Goal: Transaction & Acquisition: Obtain resource

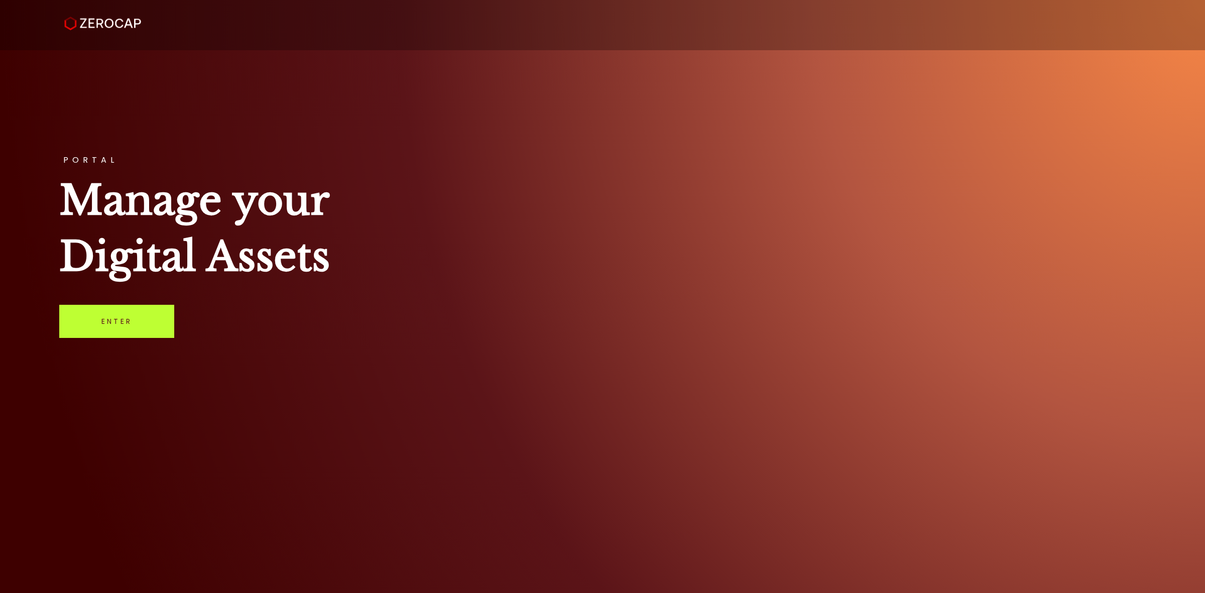
click at [126, 324] on link "Enter" at bounding box center [116, 321] width 115 height 33
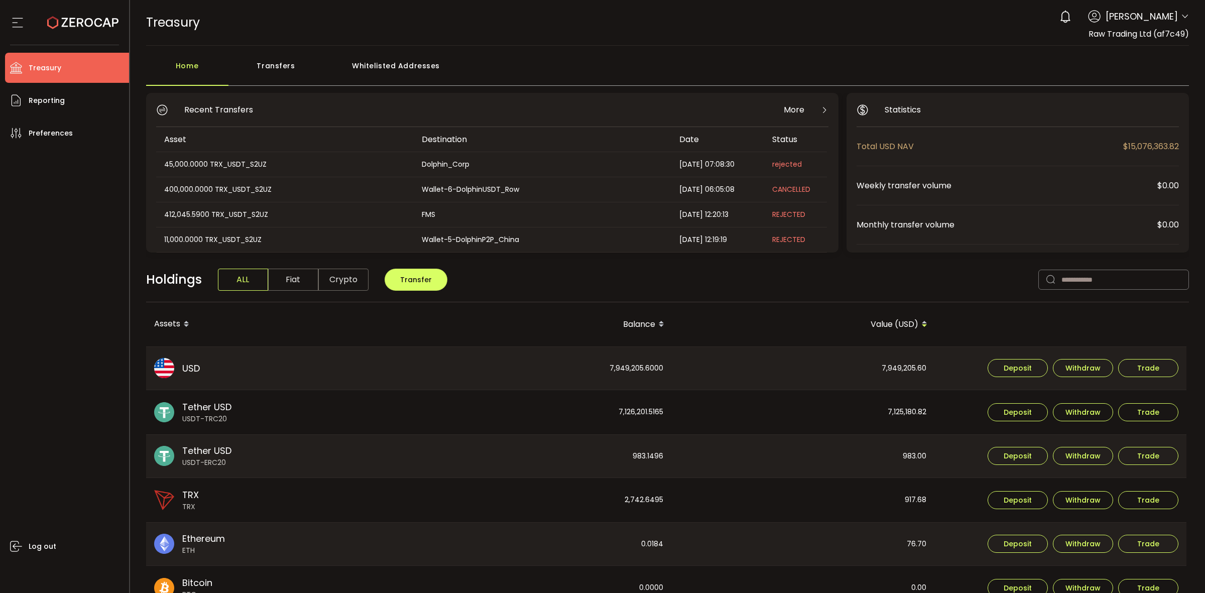
click at [1180, 21] on icon at bounding box center [1184, 17] width 8 height 8
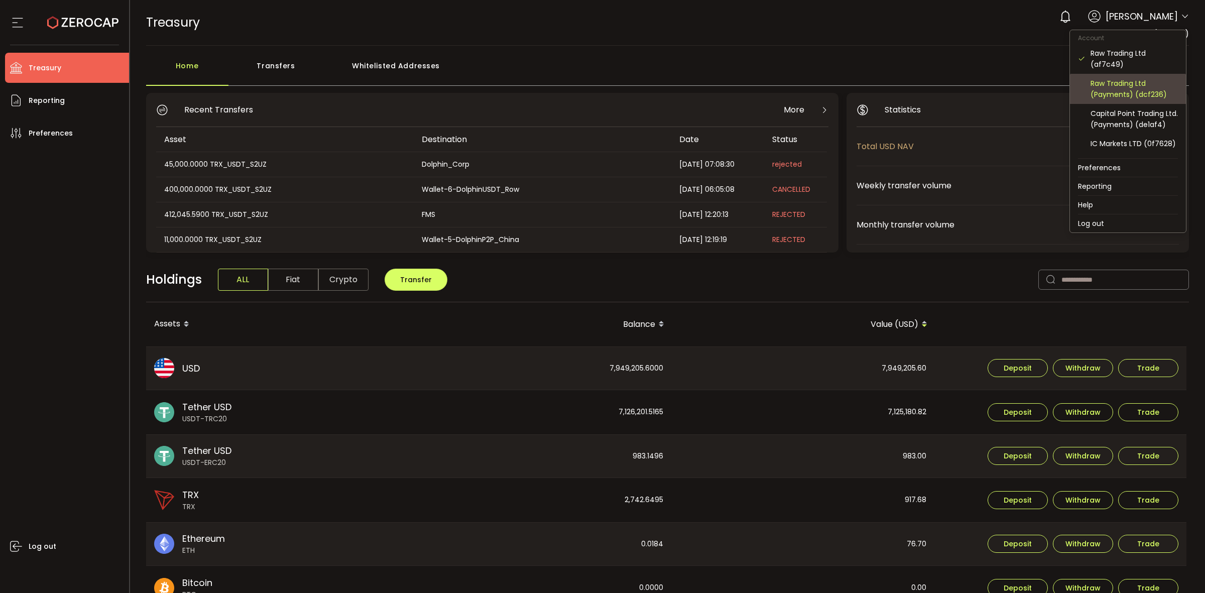
click at [1135, 86] on div "Raw Trading Ltd (Payments) (dcf236)" at bounding box center [1133, 89] width 87 height 22
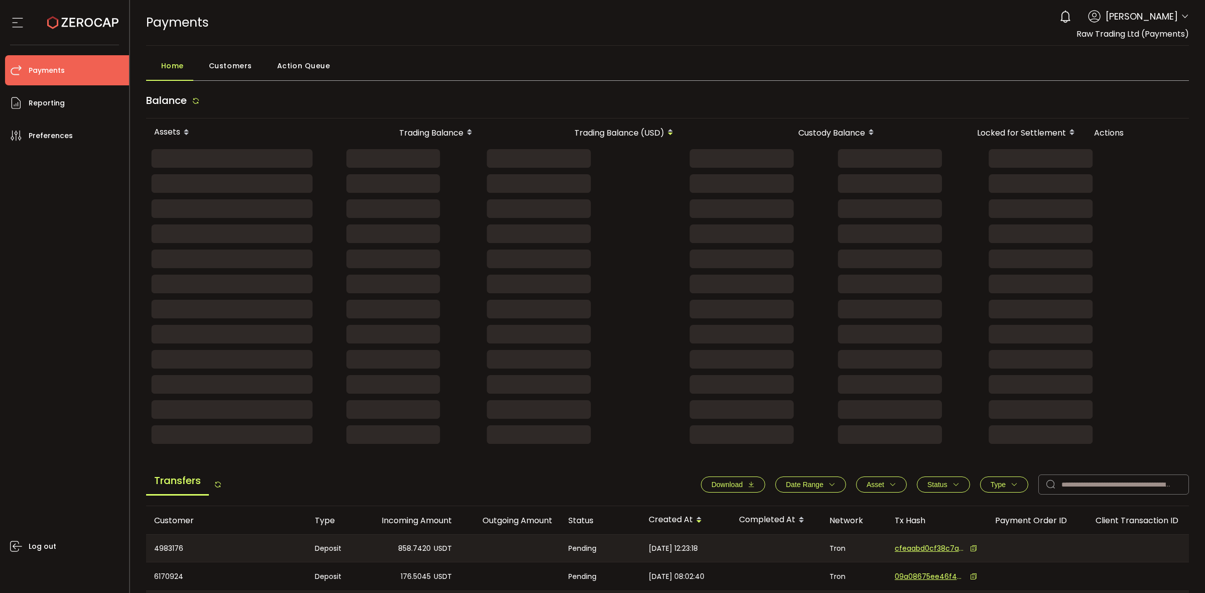
click at [1187, 16] on header "PDF is being processed and will download to your computer PAYMENTS Buy Power $0…" at bounding box center [667, 23] width 1075 height 46
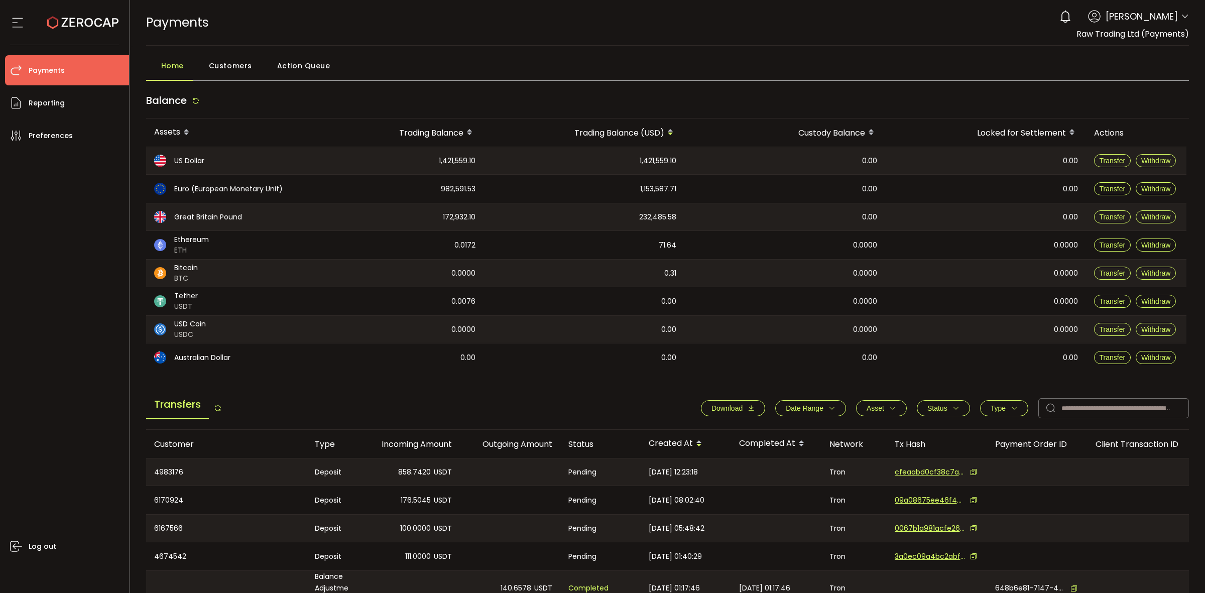
click at [1187, 17] on header "PDF is being processed and will download to your computer PAYMENTS Buy Power $0…" at bounding box center [667, 23] width 1075 height 46
click at [1183, 17] on icon at bounding box center [1184, 17] width 8 height 8
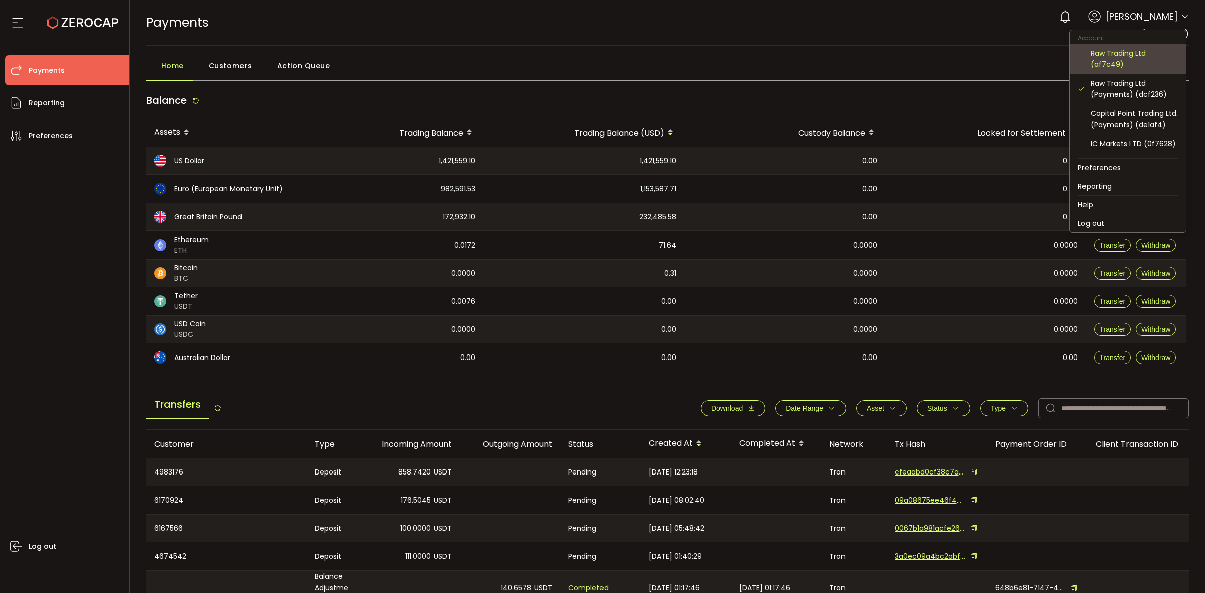
click at [1128, 66] on div "Raw Trading Ltd (af7c49)" at bounding box center [1133, 59] width 87 height 22
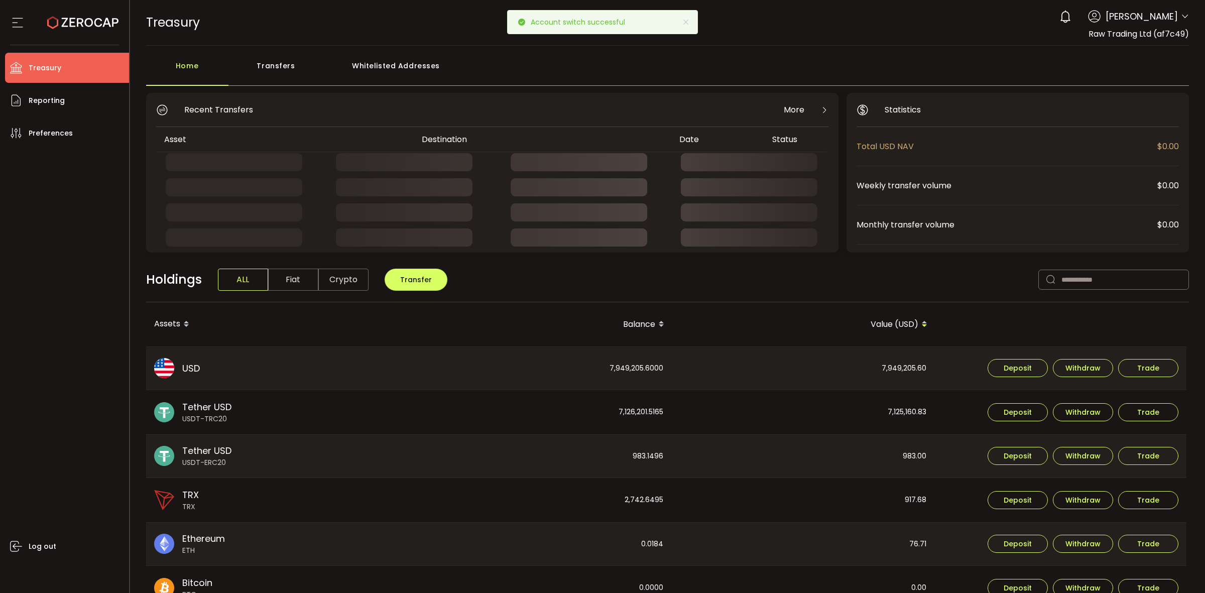
click at [289, 65] on div "Transfers" at bounding box center [275, 71] width 95 height 30
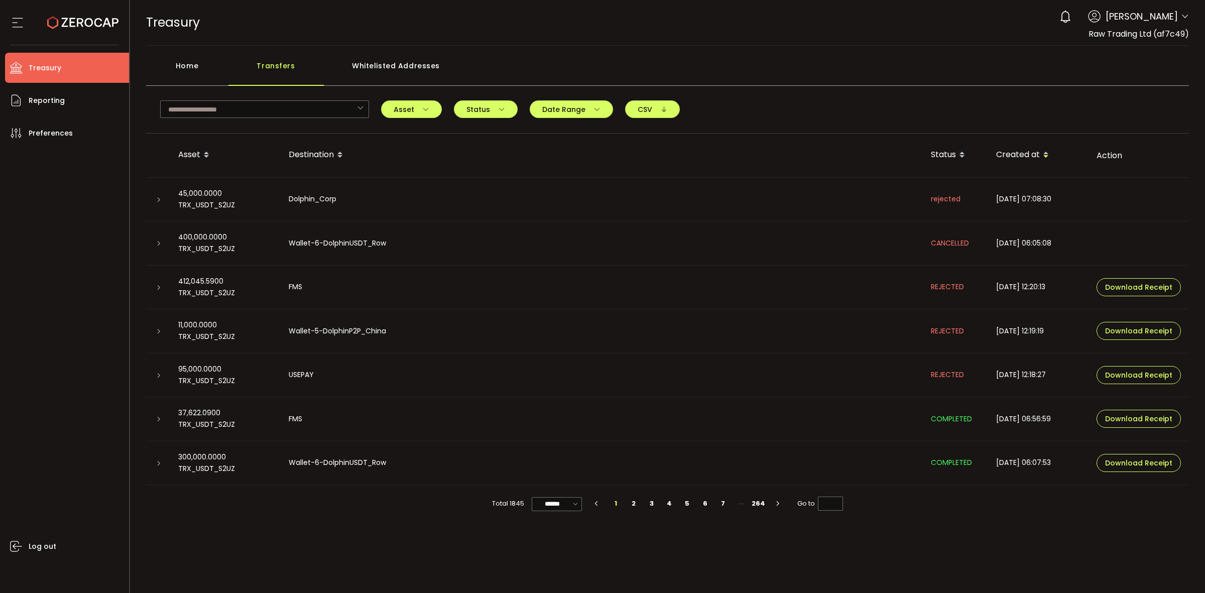
click at [204, 56] on div "Home" at bounding box center [187, 71] width 82 height 30
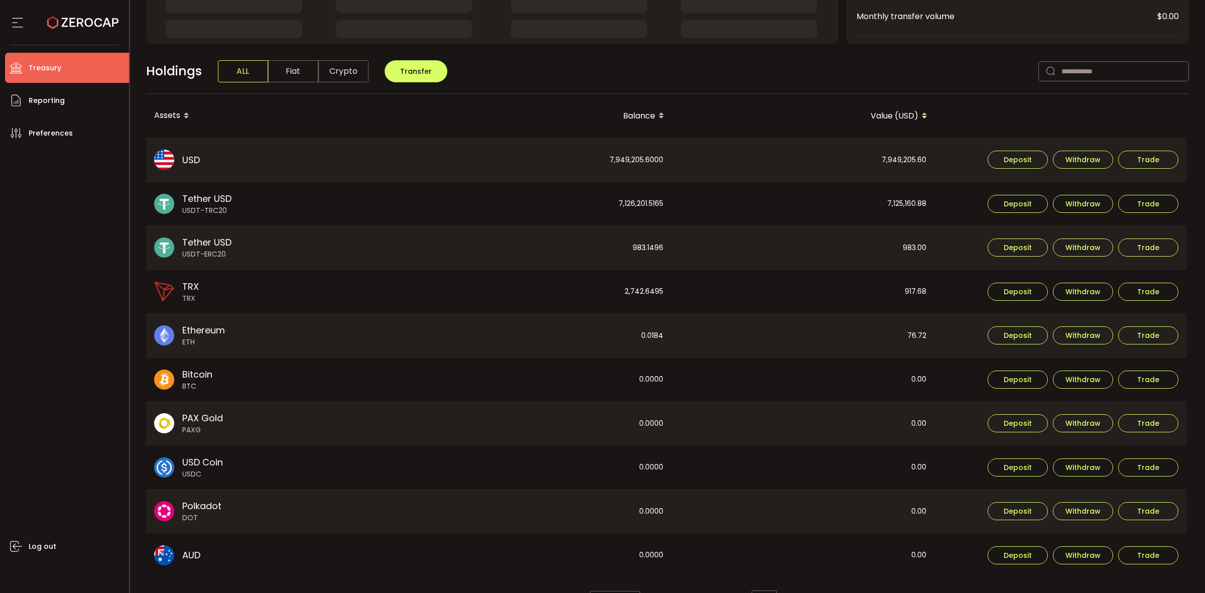
scroll to position [237, 0]
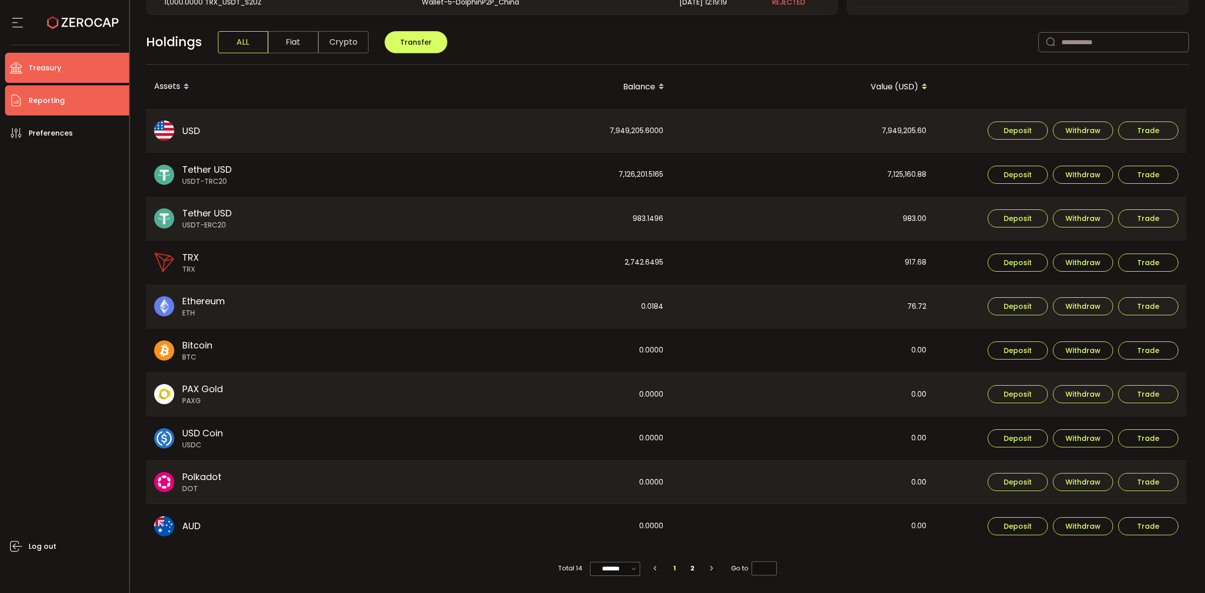
click at [71, 111] on li "Reporting" at bounding box center [67, 100] width 124 height 30
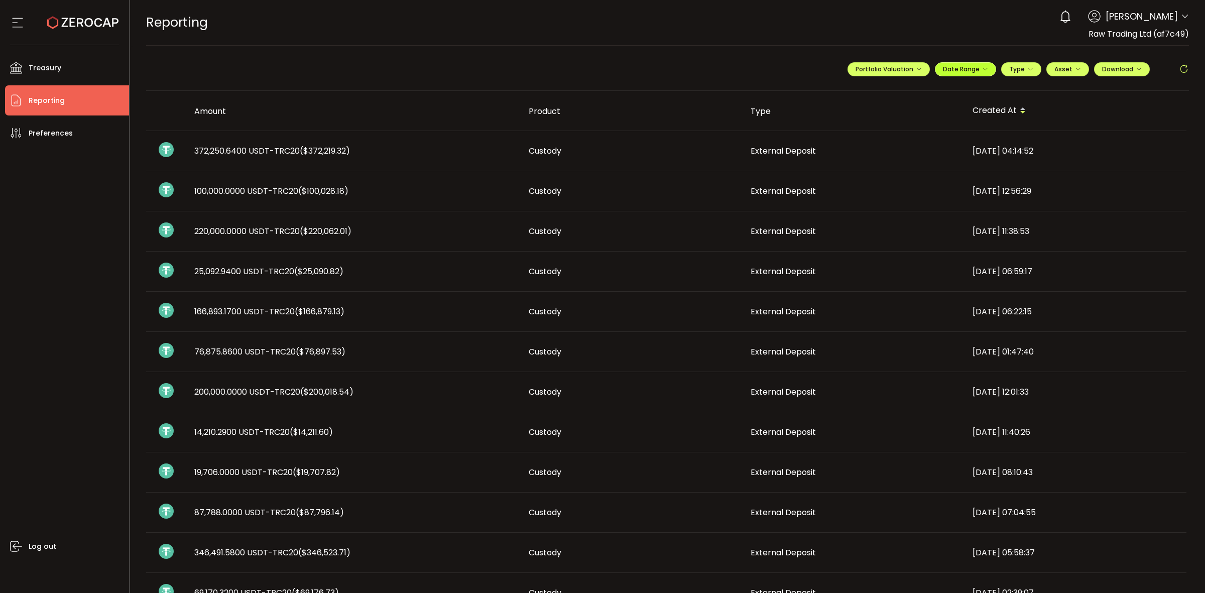
click at [982, 70] on icon "button" at bounding box center [985, 69] width 6 height 6
click at [900, 91] on icon at bounding box center [899, 90] width 13 height 10
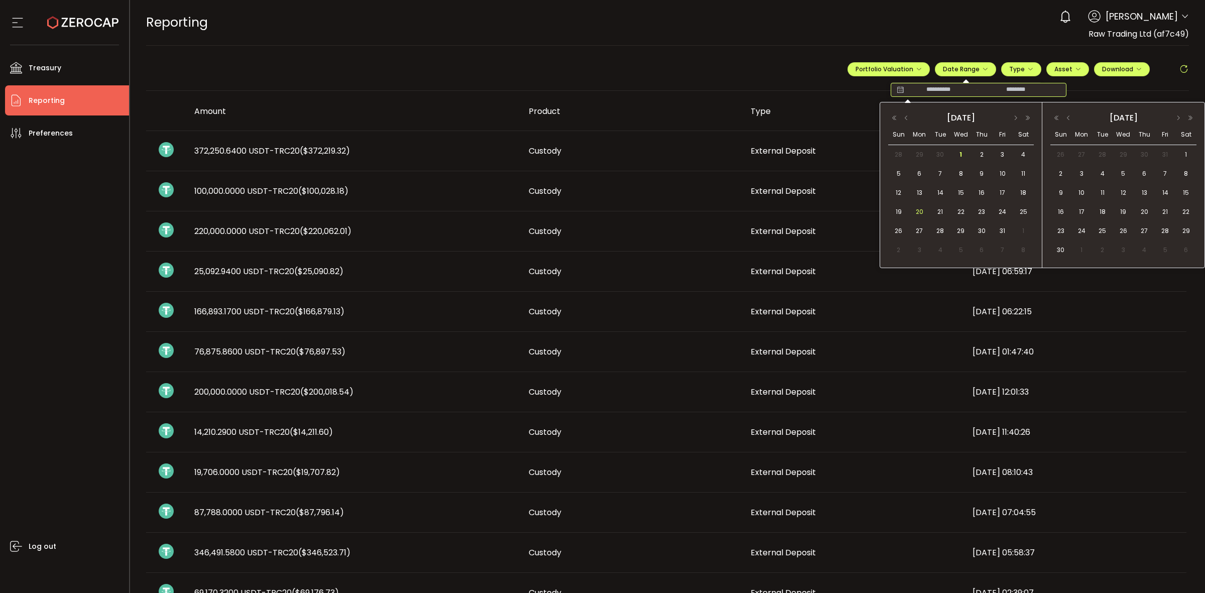
click at [917, 208] on span "20" at bounding box center [919, 212] width 12 height 12
click at [925, 226] on div "27" at bounding box center [917, 230] width 18 height 15
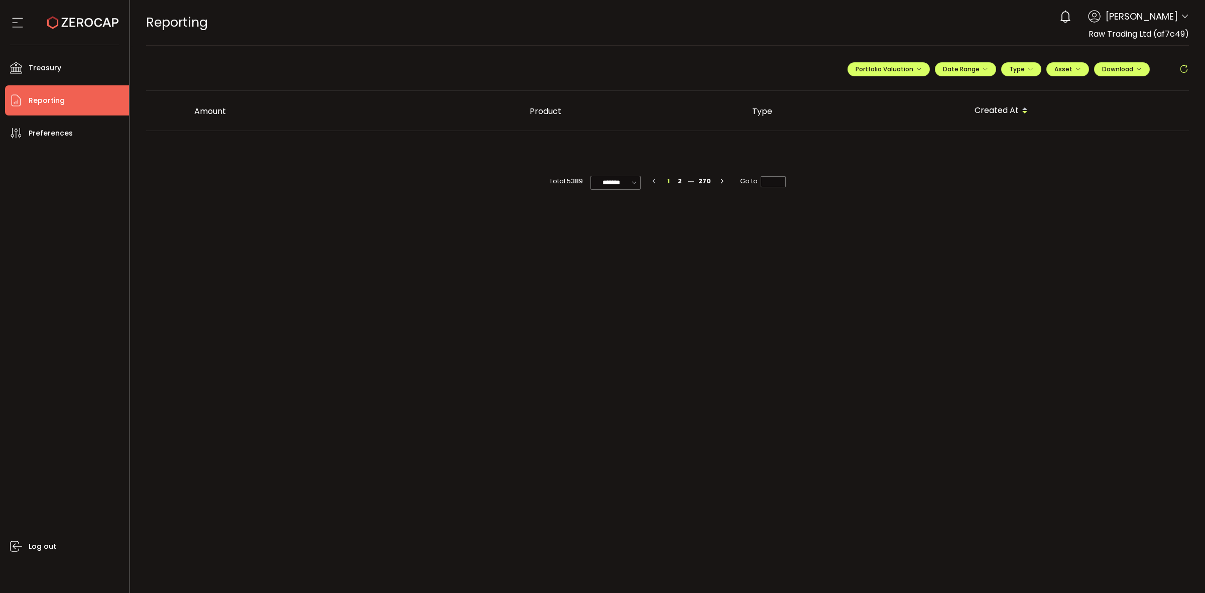
type input "**********"
click at [974, 67] on span "Date Range" at bounding box center [965, 69] width 45 height 9
click at [893, 93] on icon at bounding box center [899, 90] width 13 height 10
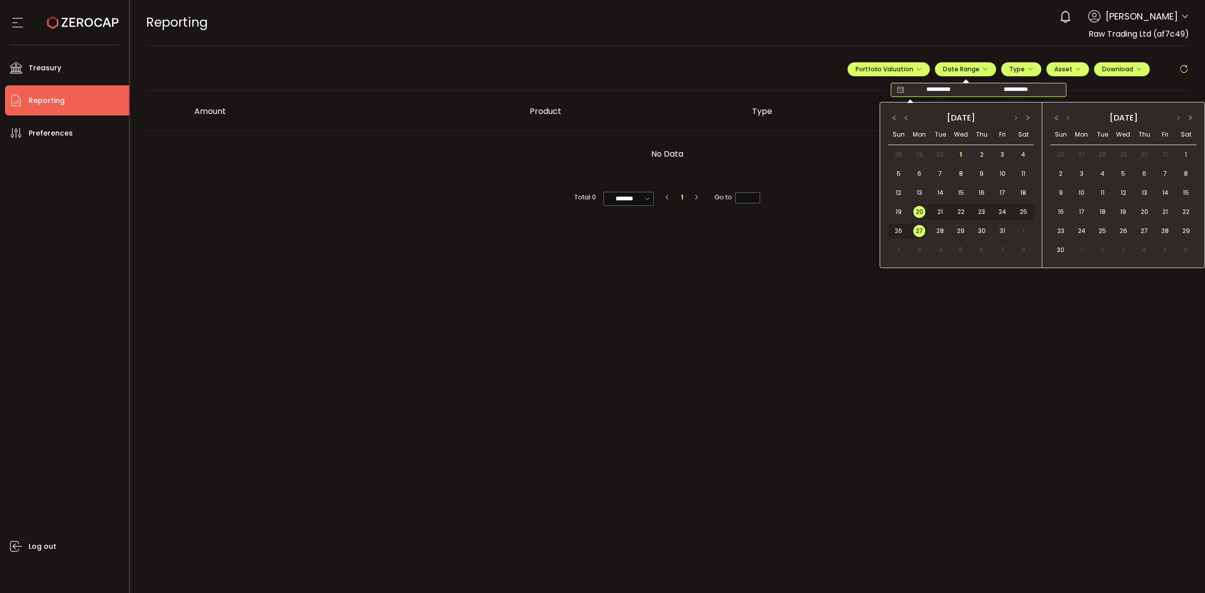
click at [906, 121] on button "button" at bounding box center [906, 117] width 12 height 7
click at [899, 230] on span "28" at bounding box center [898, 231] width 12 height 12
click at [1185, 154] on span "1" at bounding box center [1185, 155] width 12 height 12
type input "**********"
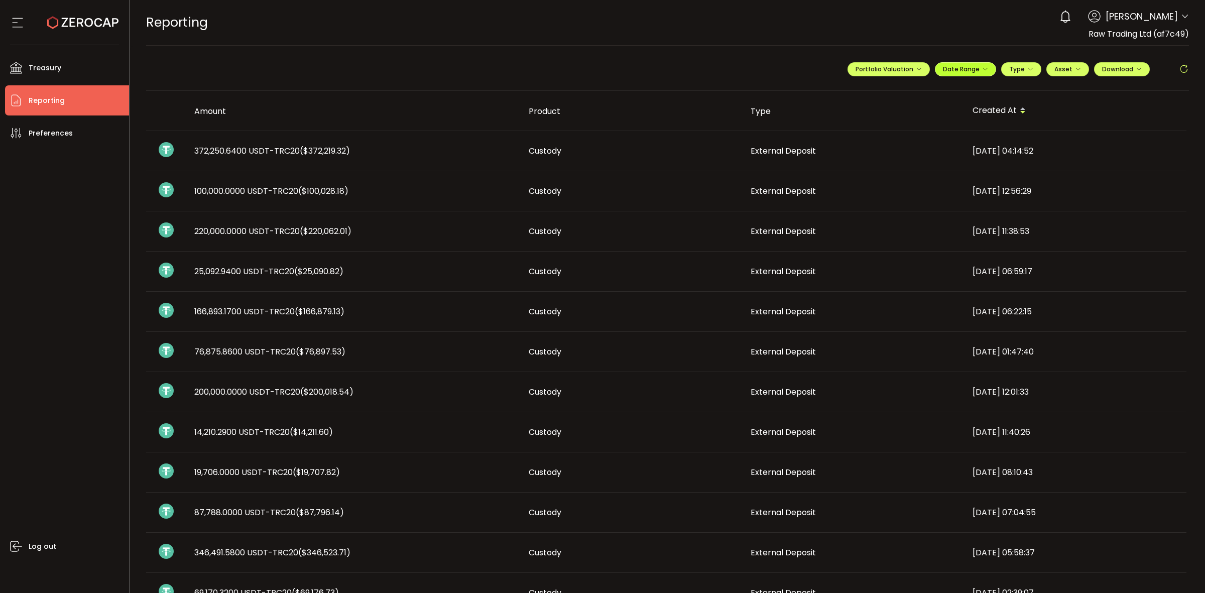
click at [974, 72] on span "Date Range" at bounding box center [965, 69] width 45 height 9
click at [872, 68] on span "Portfolio Valuation" at bounding box center [888, 69] width 66 height 9
click at [1128, 64] on button "Download" at bounding box center [1122, 69] width 56 height 14
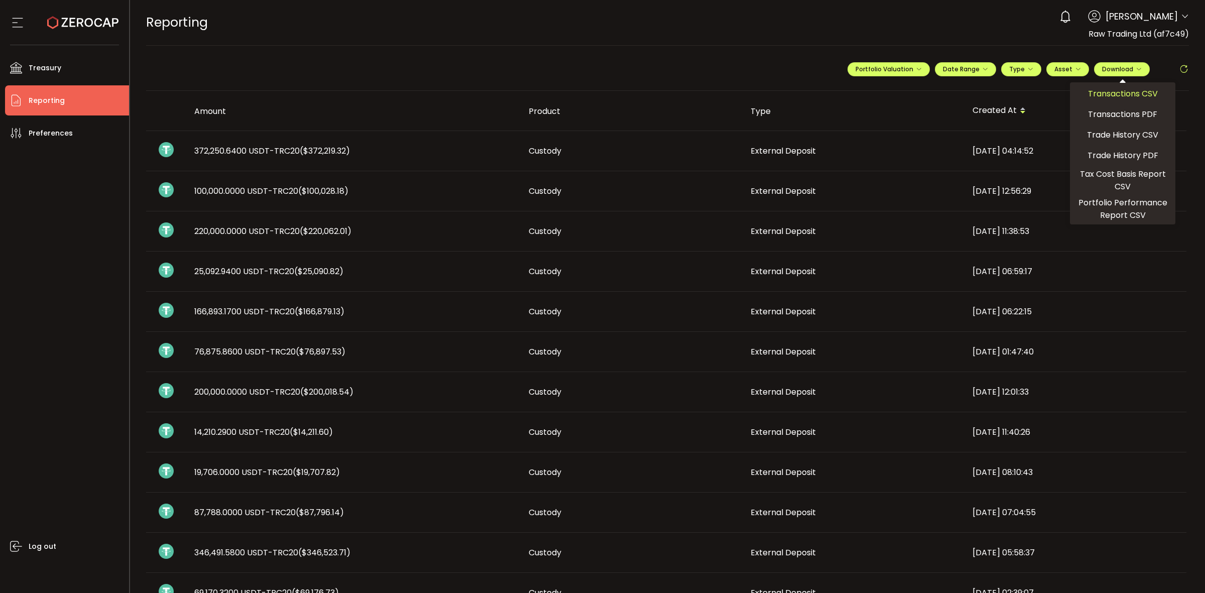
click at [1101, 96] on span "Transactions CSV" at bounding box center [1123, 93] width 70 height 13
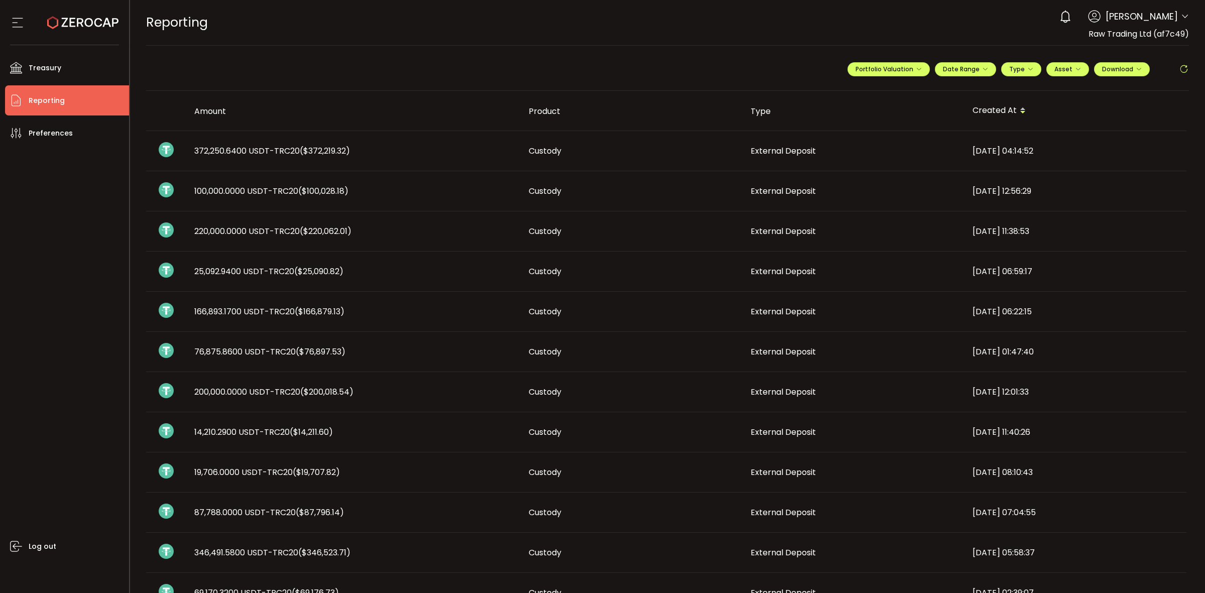
drag, startPoint x: 1179, startPoint y: 18, endPoint x: 1172, endPoint y: 26, distance: 11.4
click at [1180, 18] on icon at bounding box center [1184, 17] width 8 height 8
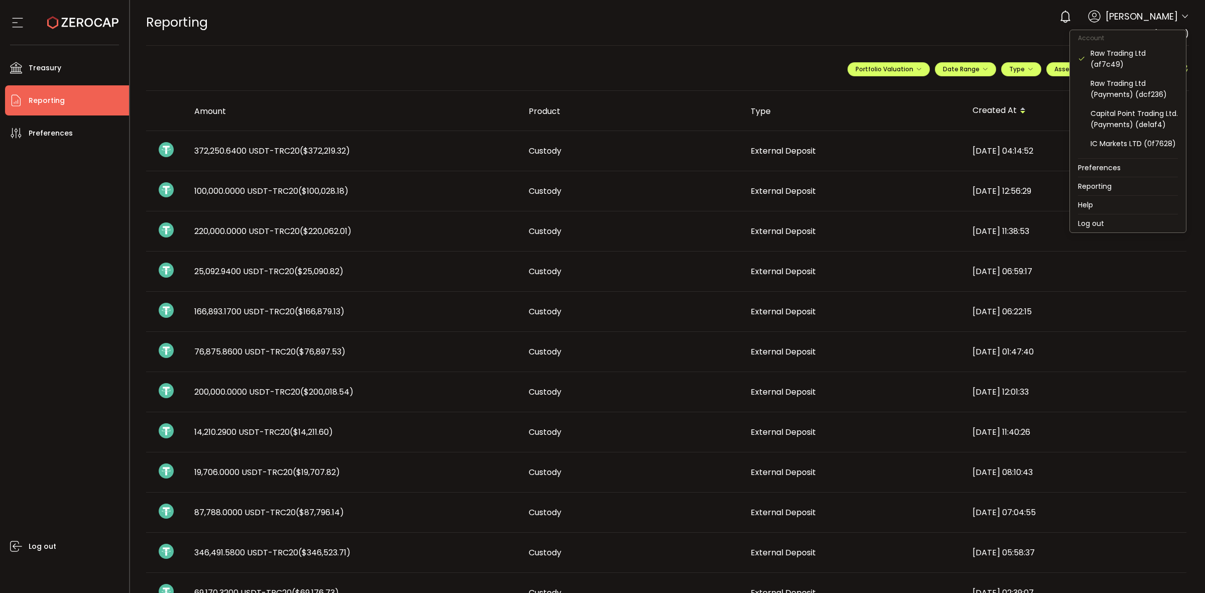
click at [1180, 18] on icon at bounding box center [1184, 17] width 8 height 8
click at [1125, 96] on div "Raw Trading Ltd (Payments) (dcf236)" at bounding box center [1133, 89] width 87 height 22
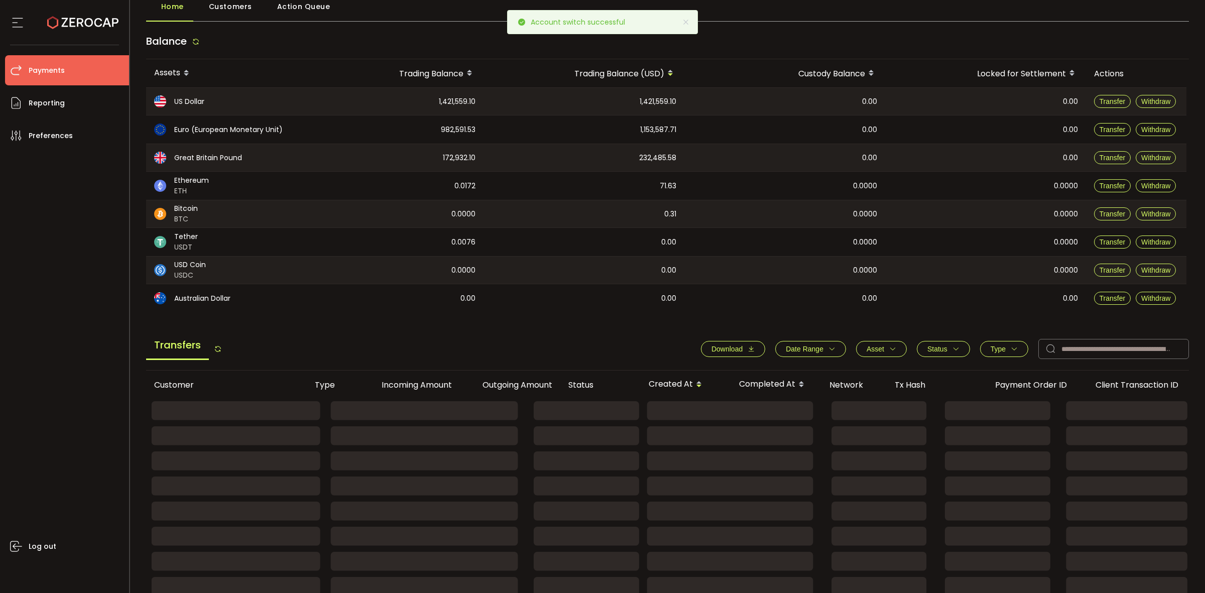
scroll to position [125, 0]
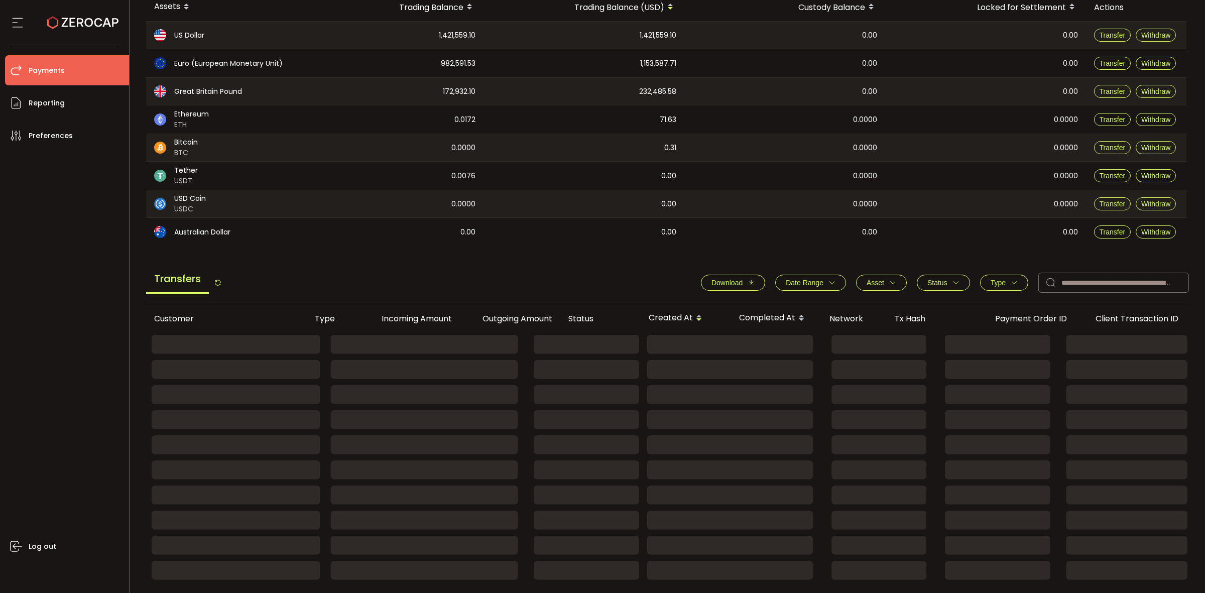
click at [830, 290] on button "Date Range" at bounding box center [810, 283] width 71 height 16
click at [760, 304] on div "-" at bounding box center [810, 307] width 100 height 20
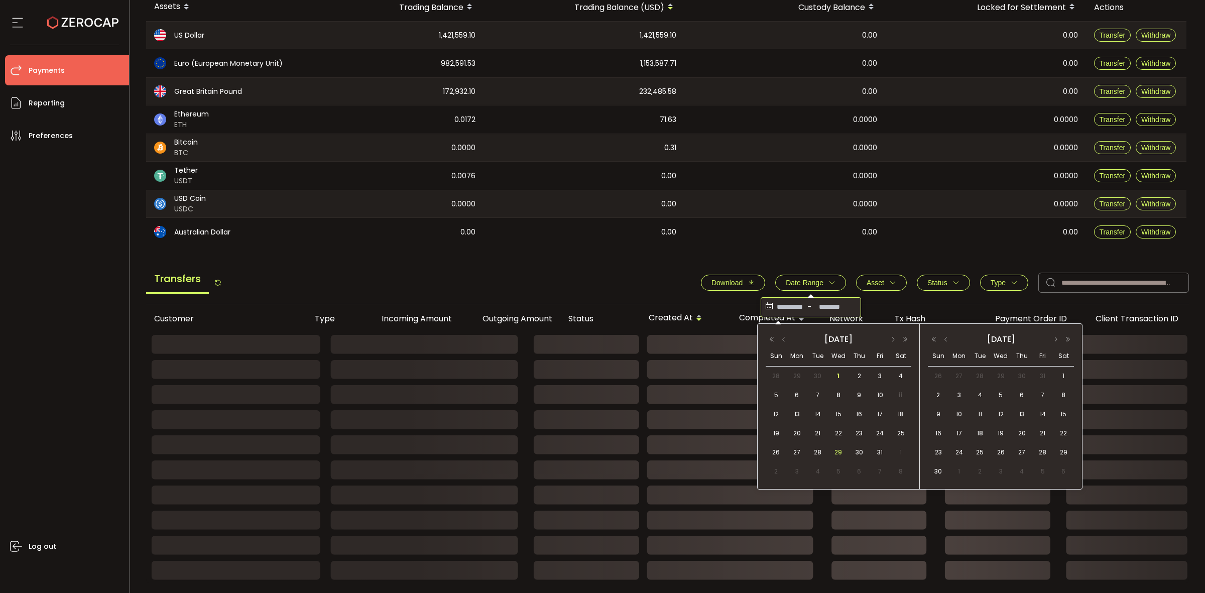
drag, startPoint x: 778, startPoint y: 452, endPoint x: 832, endPoint y: 452, distance: 53.7
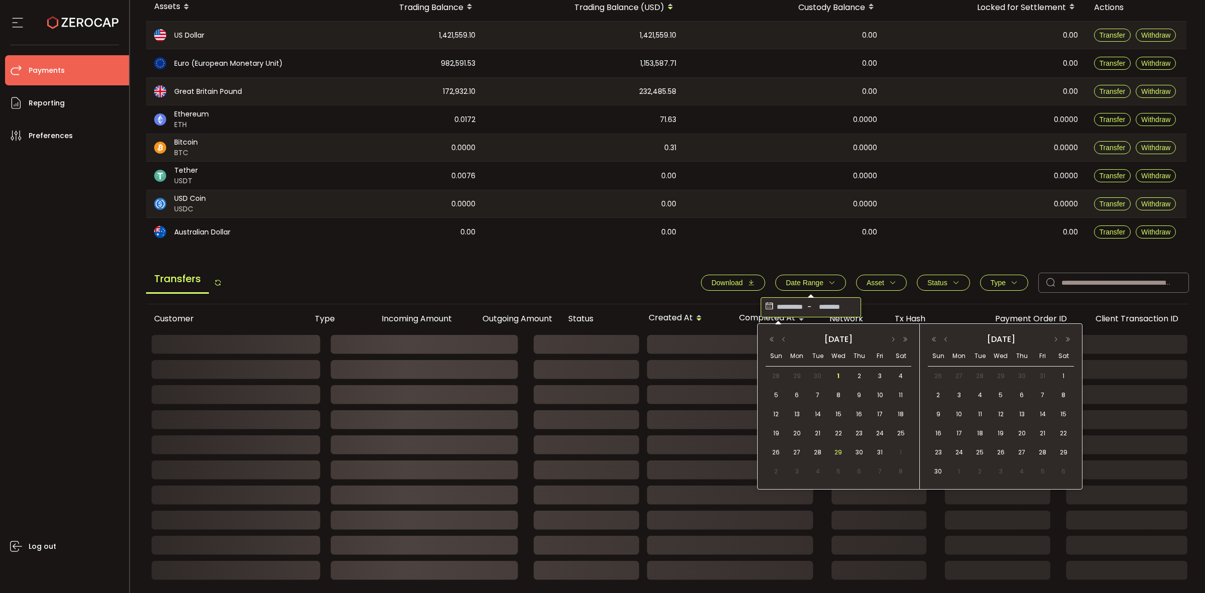
click at [779, 452] on span "26" at bounding box center [776, 452] width 12 height 12
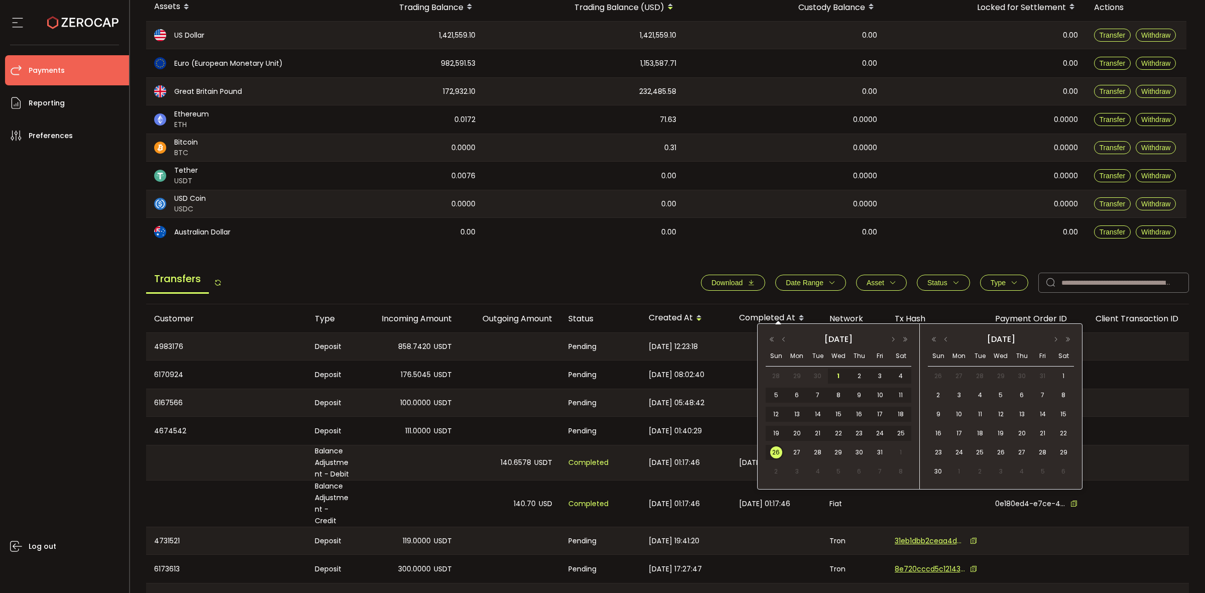
click at [780, 344] on div "[DATE]" at bounding box center [838, 339] width 146 height 14
click at [781, 342] on button "button" at bounding box center [783, 339] width 12 height 7
click at [772, 449] on span "28" at bounding box center [776, 452] width 12 height 12
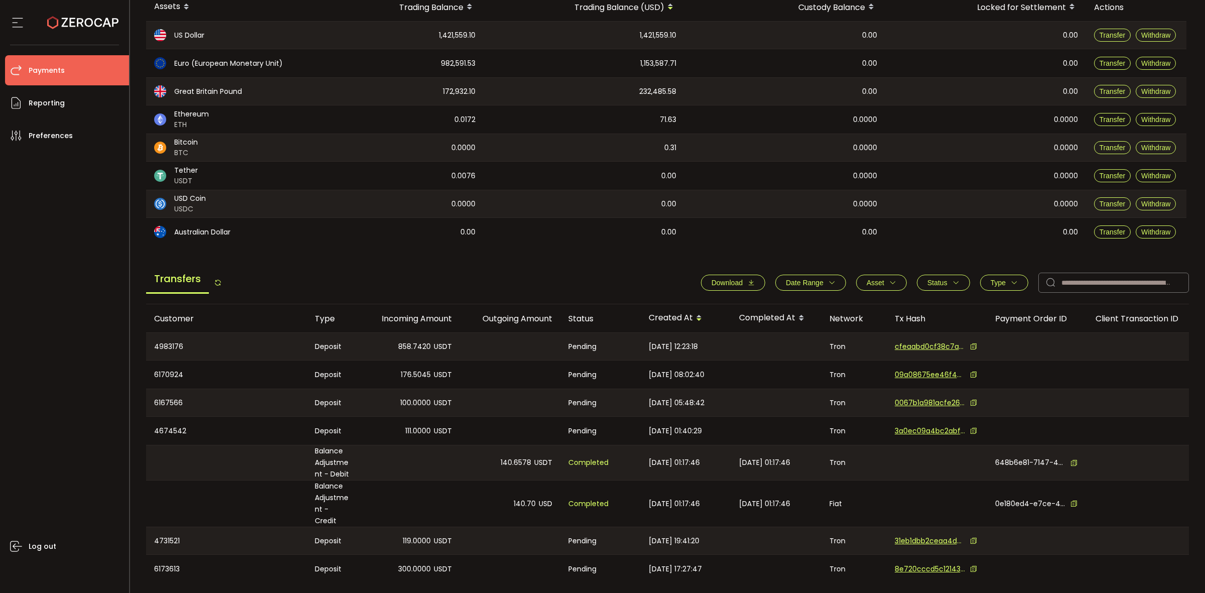
click at [751, 282] on button "Download" at bounding box center [733, 283] width 64 height 16
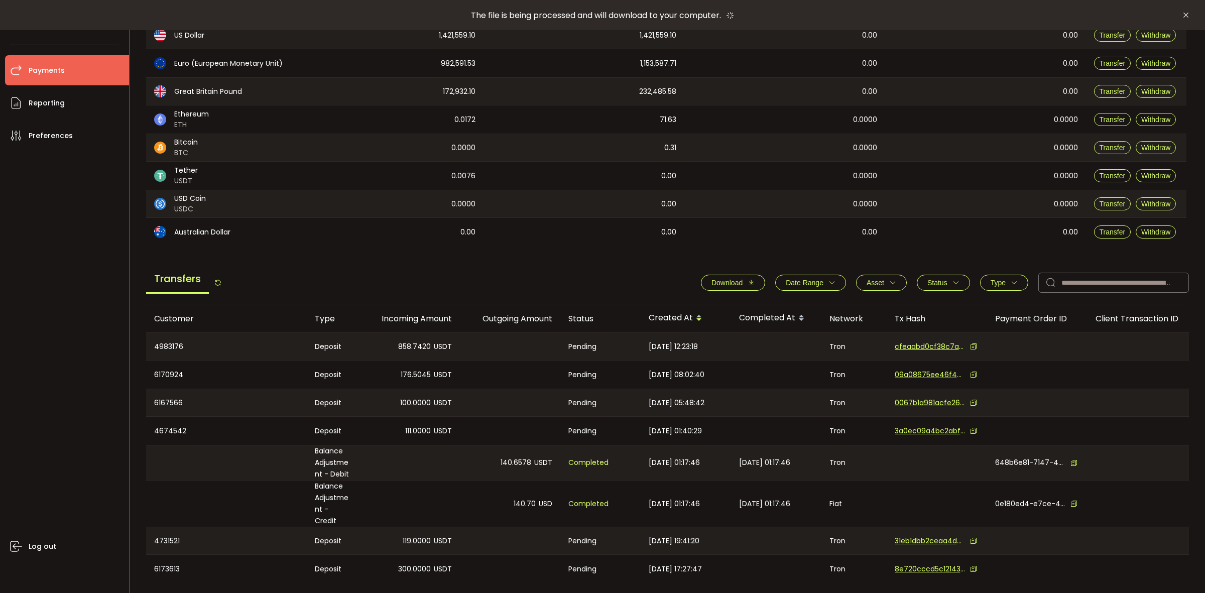
click at [828, 287] on span "Date Range" at bounding box center [810, 283] width 50 height 8
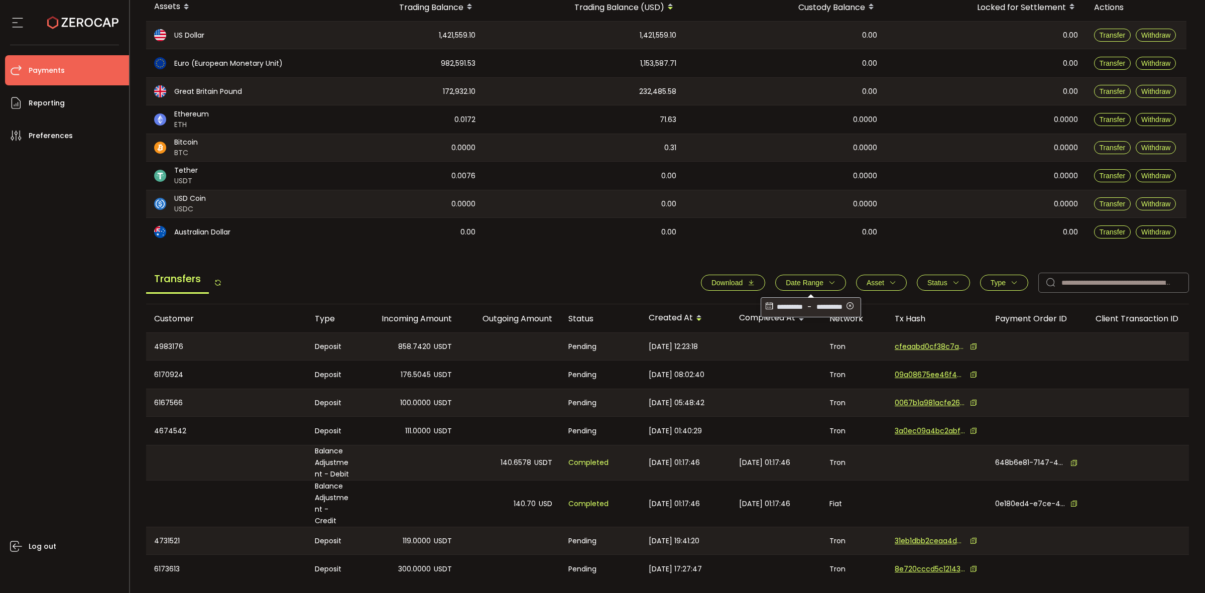
click at [769, 305] on icon at bounding box center [768, 307] width 11 height 16
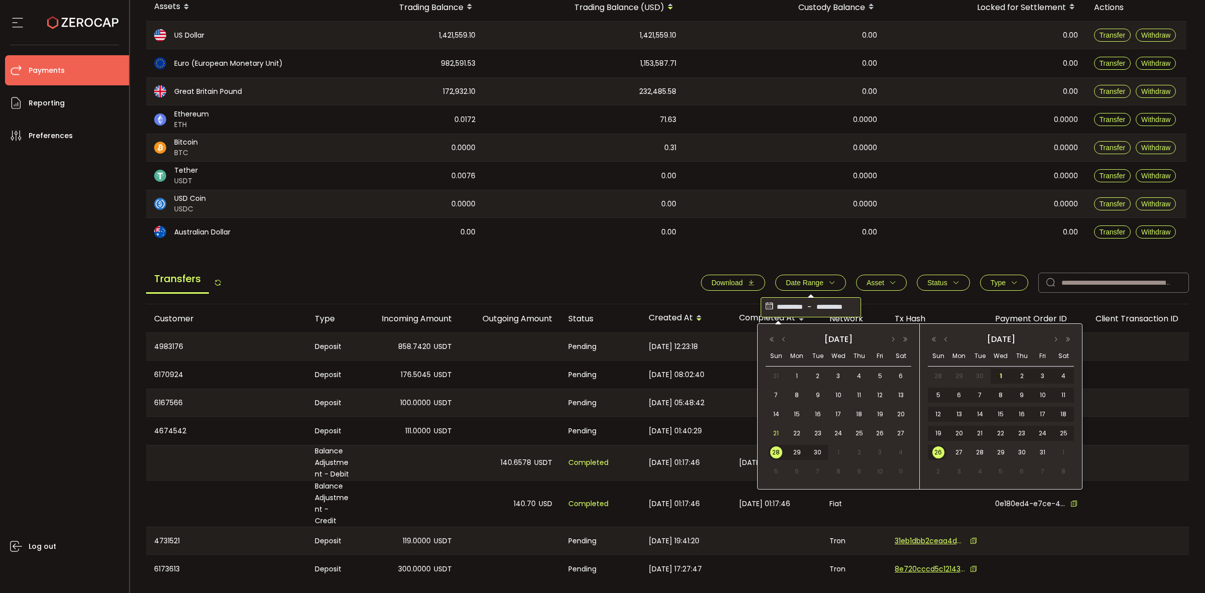
click at [773, 429] on span "21" at bounding box center [776, 433] width 12 height 12
click at [998, 374] on span "1" at bounding box center [1000, 376] width 12 height 12
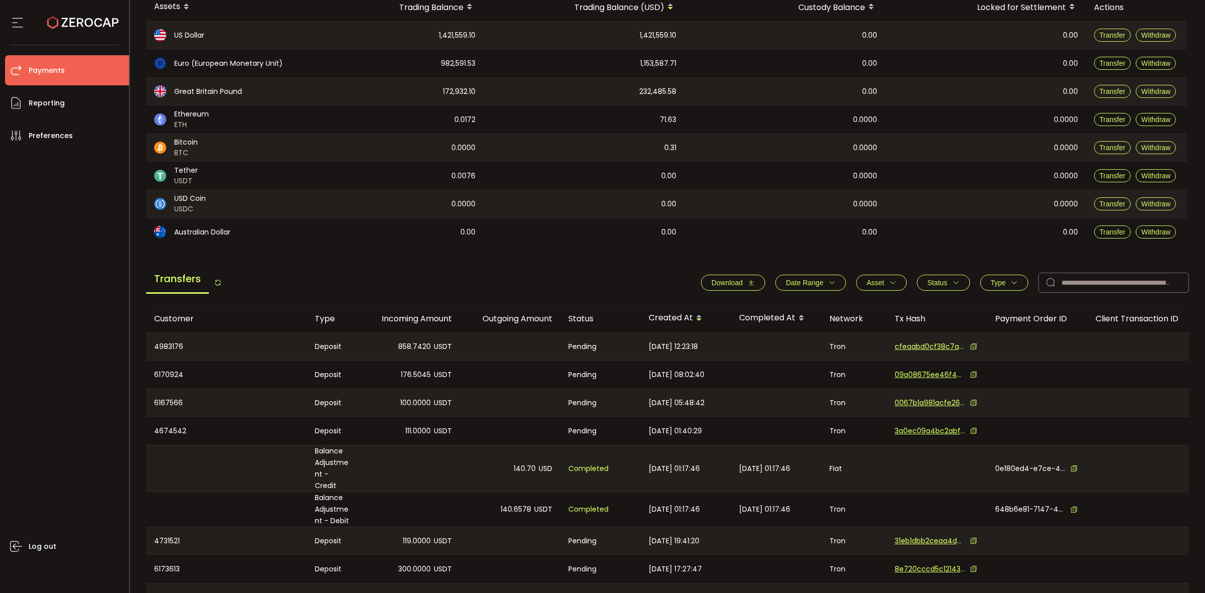
click at [729, 282] on span "Download" at bounding box center [726, 283] width 31 height 8
click at [837, 282] on button "Date Range" at bounding box center [810, 283] width 71 height 16
click at [764, 304] on icon at bounding box center [768, 307] width 11 height 16
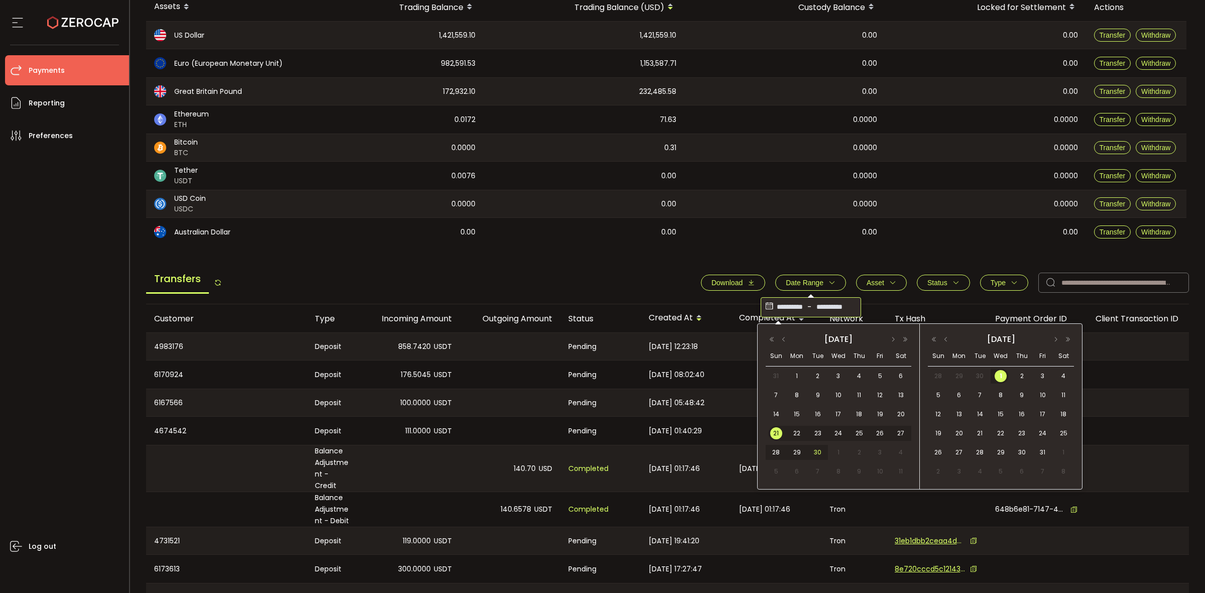
click at [821, 454] on span "30" at bounding box center [818, 452] width 12 height 12
click at [819, 452] on span "30" at bounding box center [818, 452] width 12 height 12
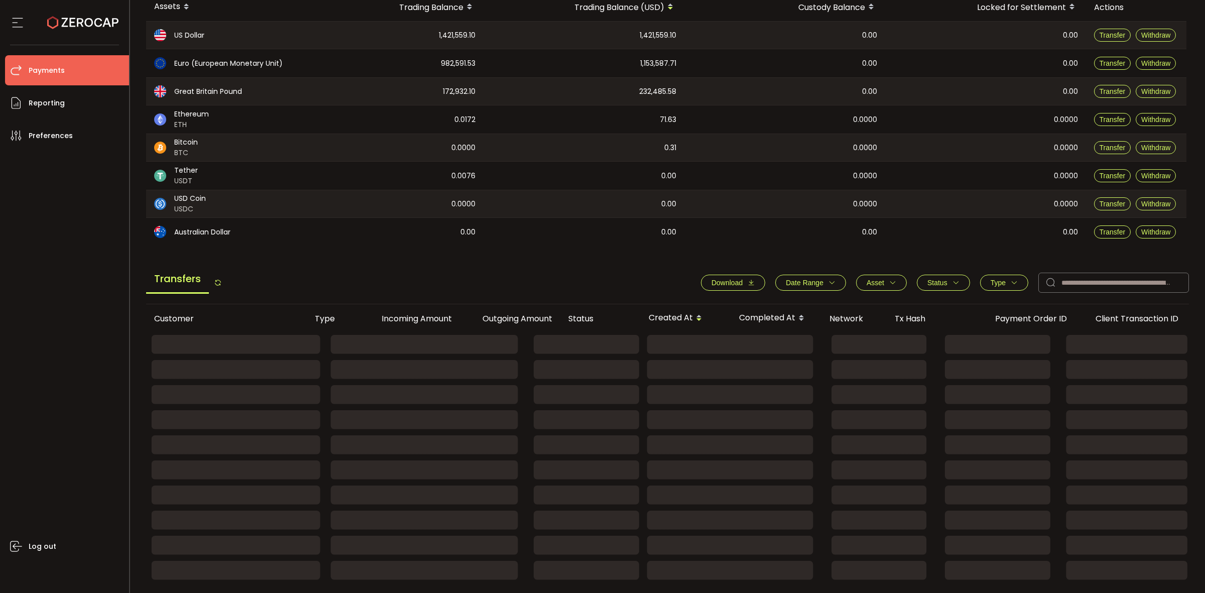
scroll to position [20, 0]
